Goal: Register for event/course

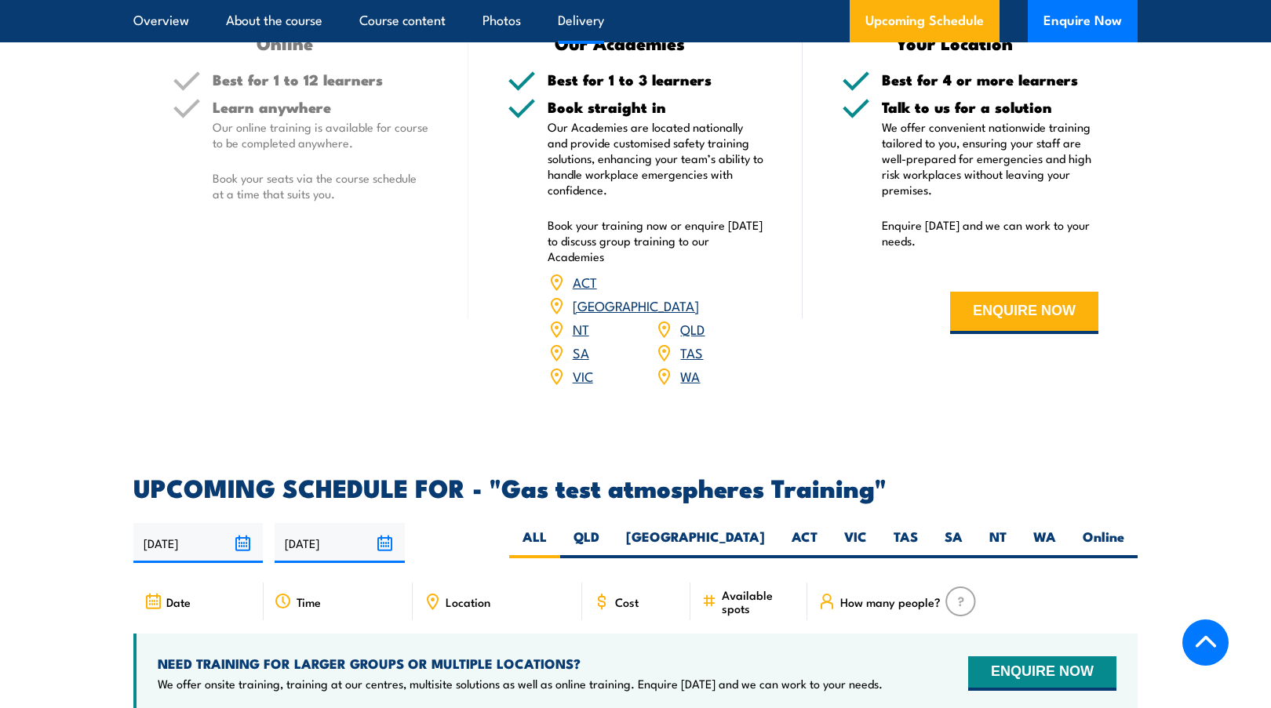
scroll to position [2196, 0]
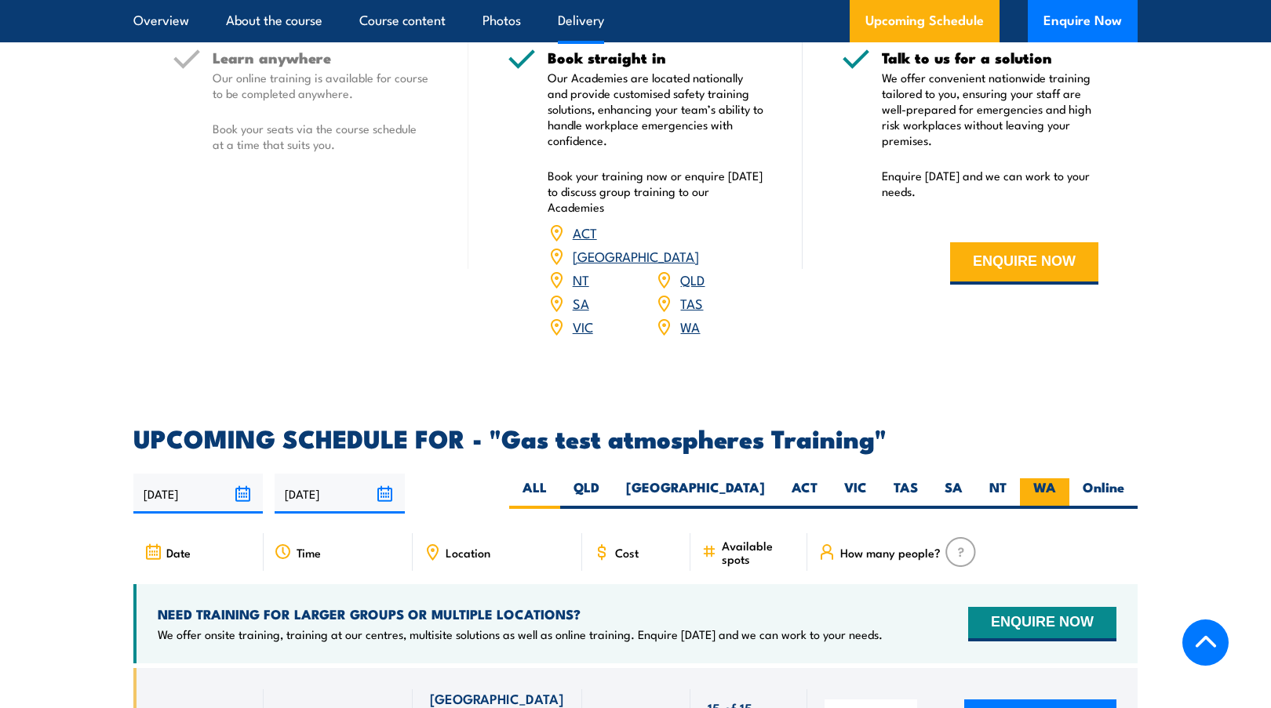
click at [1038, 478] on label "WA" at bounding box center [1044, 493] width 49 height 31
click at [1056, 478] on input "WA" at bounding box center [1061, 483] width 10 height 10
radio input "true"
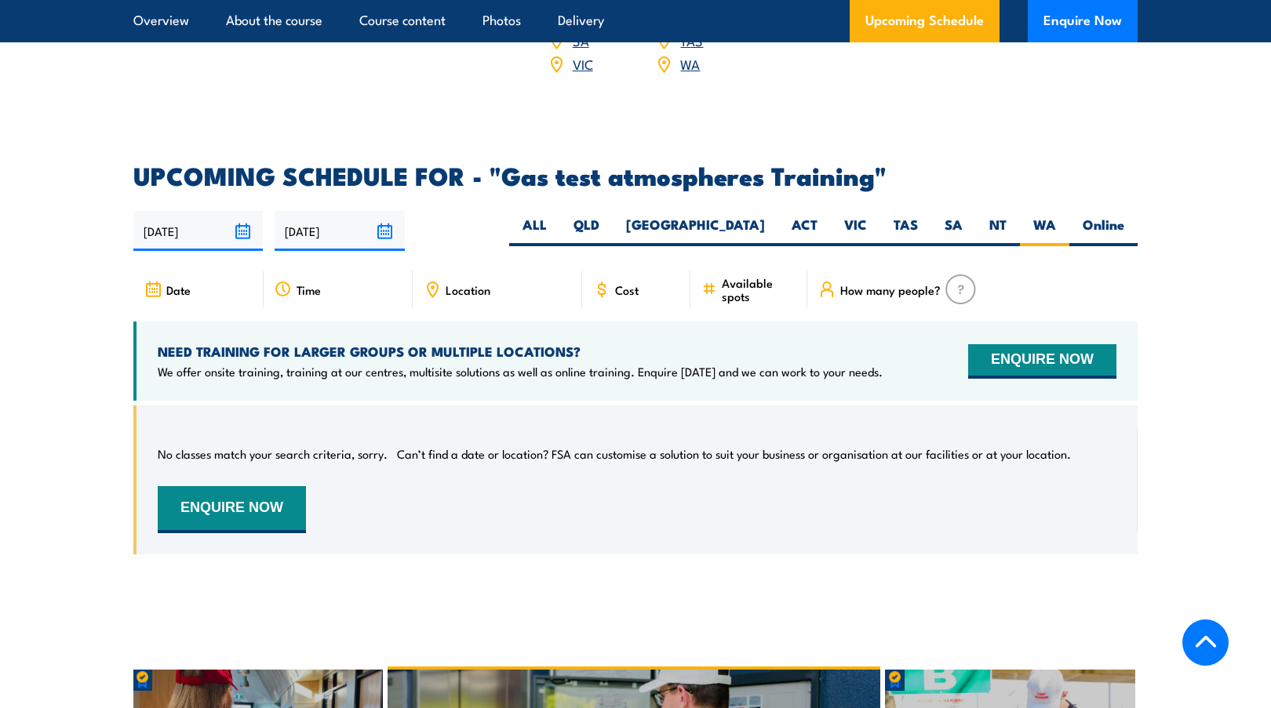
scroll to position [2364, 0]
